Goal: Task Accomplishment & Management: Manage account settings

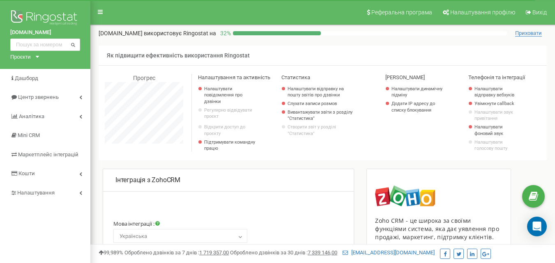
select select "1808996000259978001"
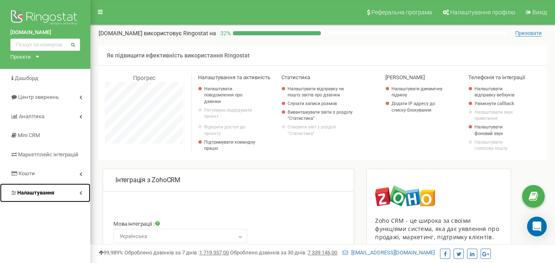
click at [65, 192] on link "Налаштування" at bounding box center [45, 193] width 90 height 19
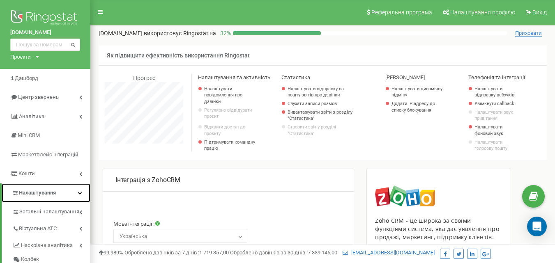
scroll to position [41, 0]
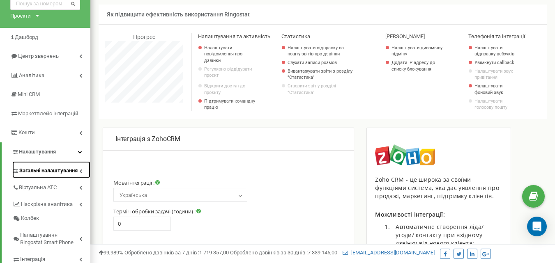
click at [51, 170] on span "Загальні налаштування" at bounding box center [48, 171] width 58 height 8
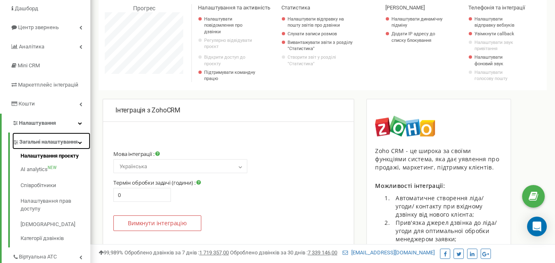
scroll to position [82, 0]
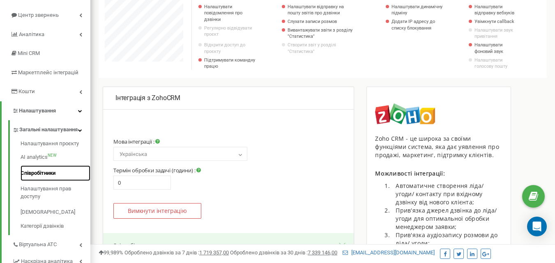
click at [44, 178] on link "Співробітники" at bounding box center [56, 174] width 70 height 16
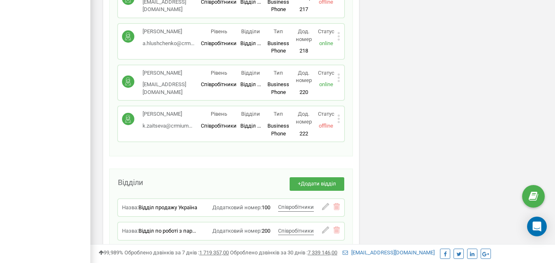
scroll to position [575, 0]
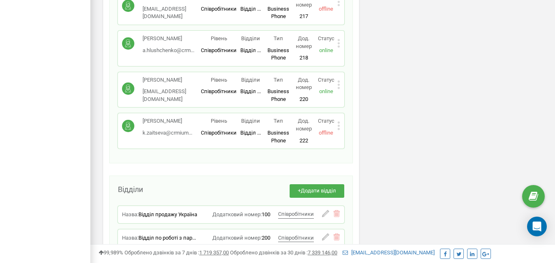
click at [337, 127] on icon at bounding box center [338, 126] width 3 height 9
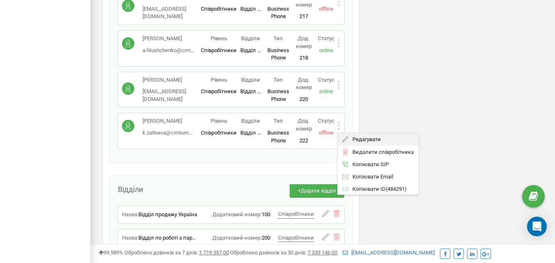
click at [347, 140] on icon at bounding box center [345, 139] width 6 height 6
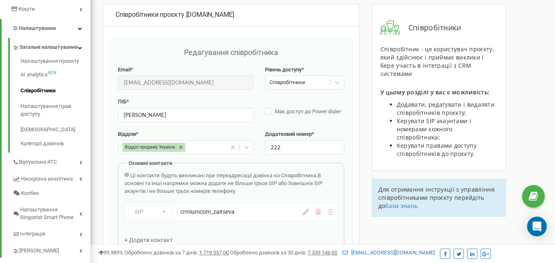
scroll to position [205, 0]
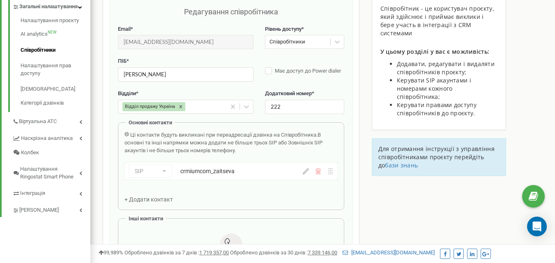
click at [304, 172] on icon at bounding box center [306, 171] width 6 height 6
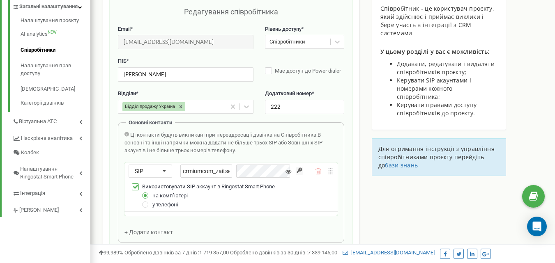
click at [298, 171] on input "button" at bounding box center [299, 171] width 7 height 8
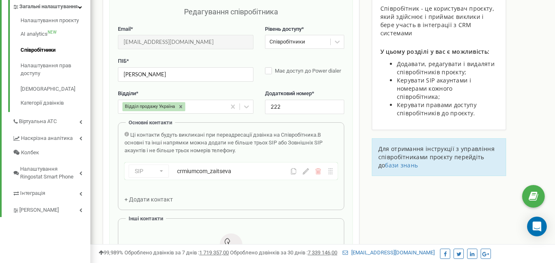
click at [304, 173] on icon at bounding box center [306, 171] width 6 height 6
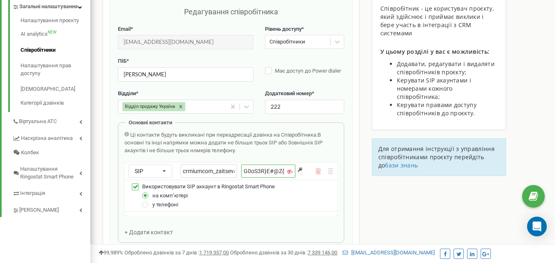
click at [268, 171] on input "G0oS3R}E#@Z{vPRX" at bounding box center [268, 171] width 54 height 13
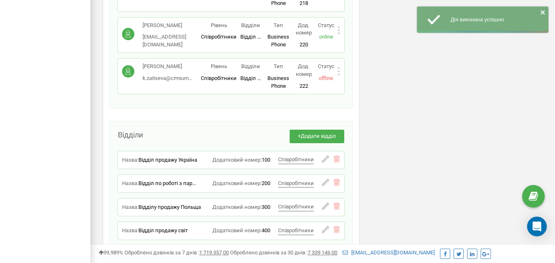
scroll to position [564, 0]
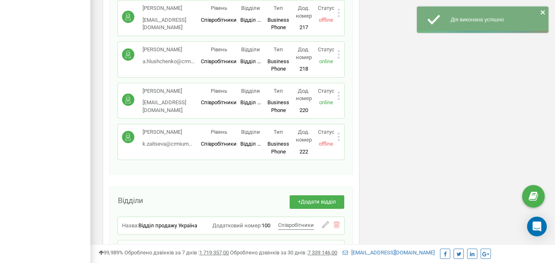
click at [339, 136] on icon at bounding box center [338, 137] width 3 height 9
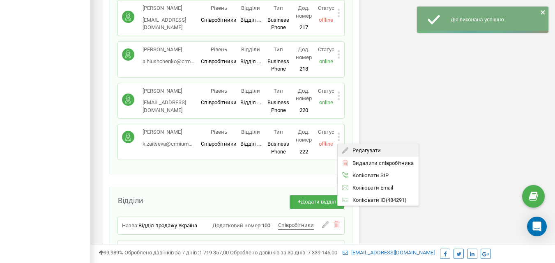
click at [362, 151] on span "Редагувати" at bounding box center [364, 150] width 32 height 5
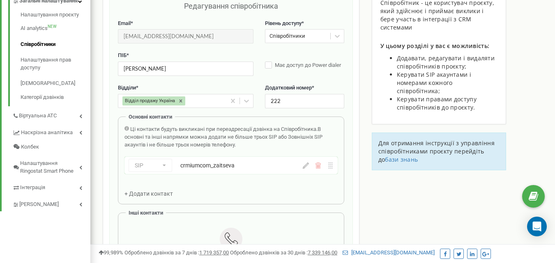
scroll to position [247, 0]
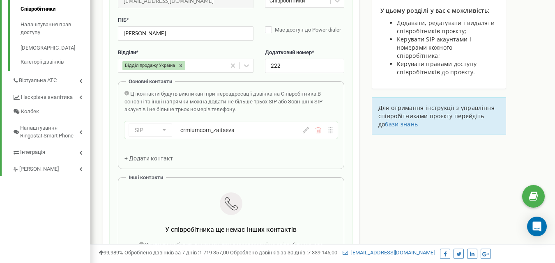
click at [306, 133] on icon at bounding box center [306, 130] width 6 height 6
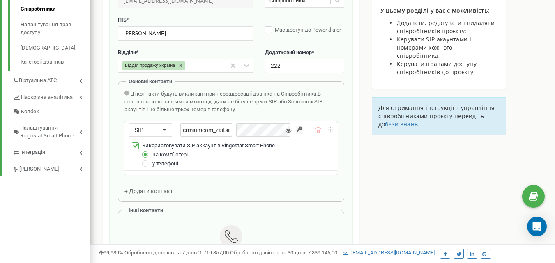
click at [288, 129] on icon at bounding box center [289, 131] width 6 height 6
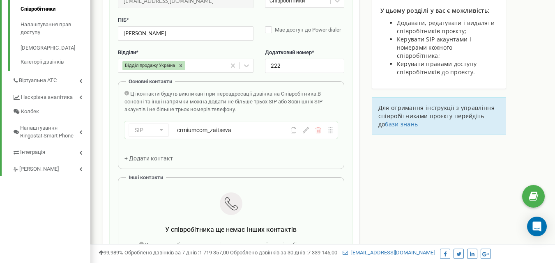
click at [305, 132] on icon at bounding box center [306, 130] width 6 height 6
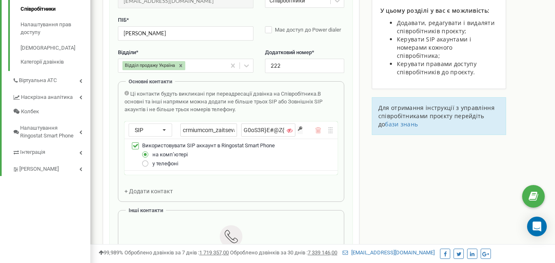
click at [145, 160] on label at bounding box center [145, 160] width 7 height 0
click at [0, 0] on input "у телефоні" at bounding box center [0, 0] width 0 height 0
click at [145, 151] on label at bounding box center [145, 151] width 7 height 0
click at [0, 0] on input "на компʼютері" at bounding box center [0, 0] width 0 height 0
click at [413, 168] on div "Співробітники проєкту [DOMAIN_NAME] Редагування співробітника Email * [EMAIL_AD…" at bounding box center [323, 248] width 452 height 653
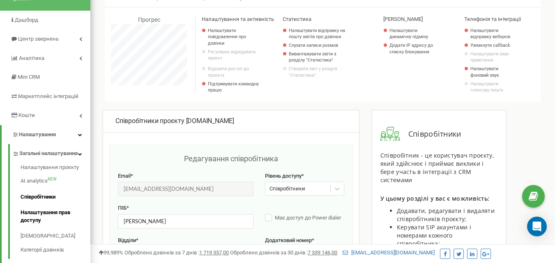
scroll to position [123, 0]
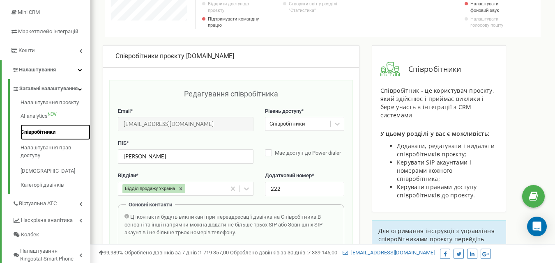
click at [38, 136] on link "Співробітники" at bounding box center [56, 133] width 70 height 16
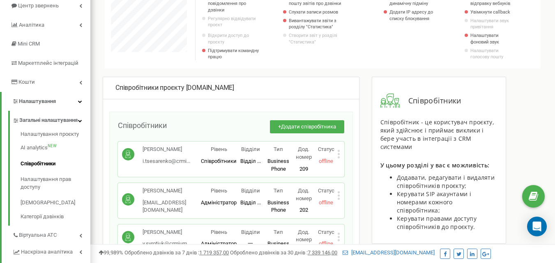
scroll to position [256, 0]
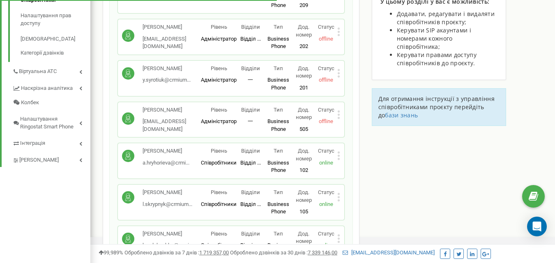
click at [338, 154] on icon at bounding box center [338, 156] width 3 height 9
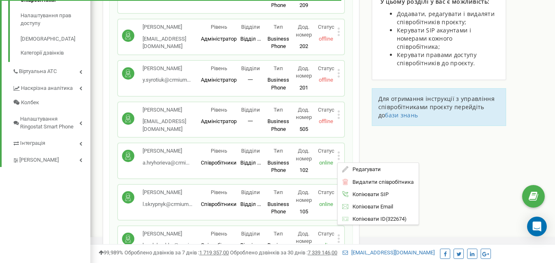
click at [353, 165] on div "Редагувати" at bounding box center [378, 169] width 81 height 13
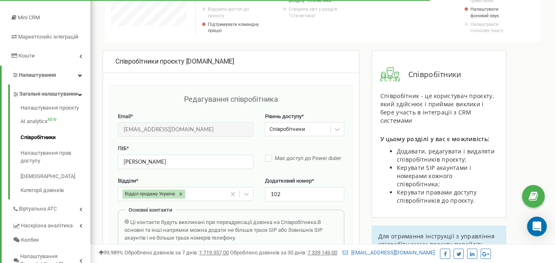
scroll to position [205, 0]
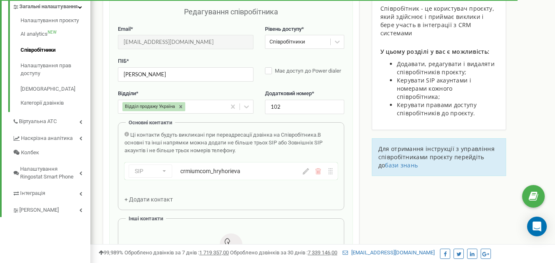
click at [305, 174] on icon at bounding box center [306, 171] width 6 height 6
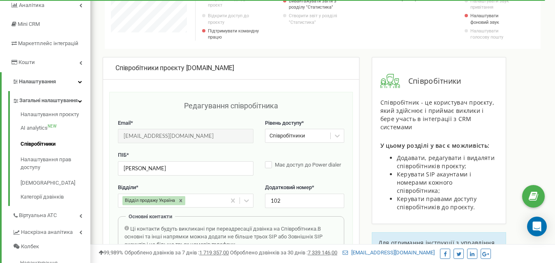
scroll to position [41, 0]
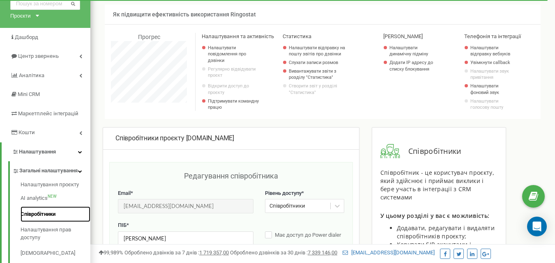
click at [31, 219] on link "Співробітники" at bounding box center [56, 215] width 70 height 16
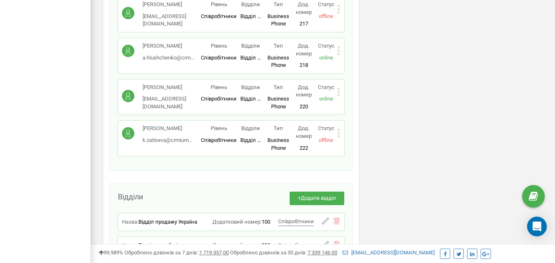
scroll to position [584, 0]
